Goal: Task Accomplishment & Management: Manage account settings

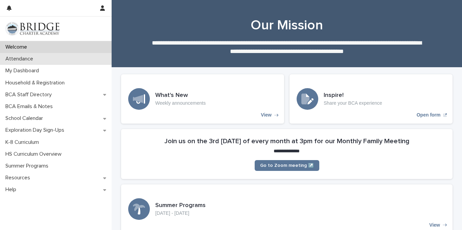
click at [22, 58] on p "Attendance" at bounding box center [21, 59] width 36 height 6
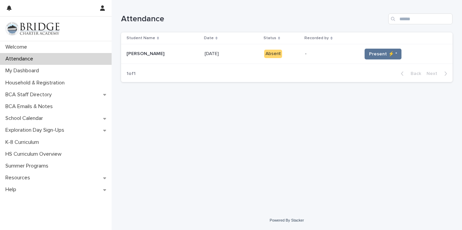
click at [392, 61] on td "Present ⚡ *" at bounding box center [405, 54] width 93 height 20
click at [377, 52] on span "Present ⚡ *" at bounding box center [383, 54] width 28 height 7
